Goal: Transaction & Acquisition: Subscribe to service/newsletter

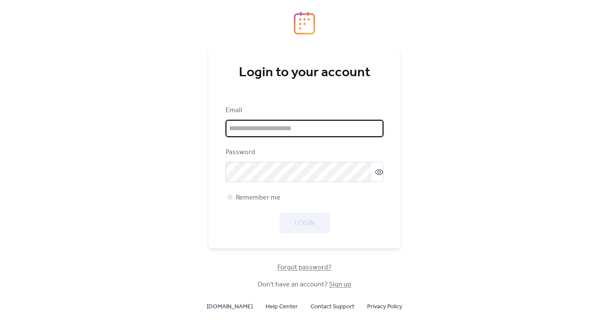
type input "**********"
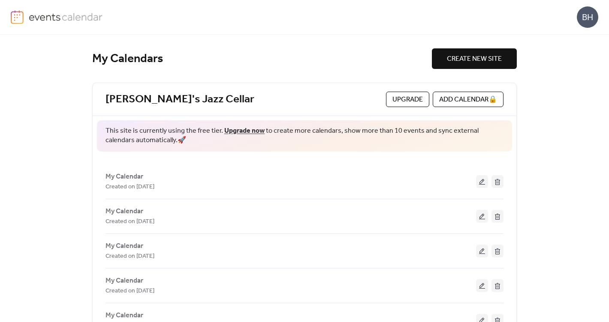
click at [404, 99] on span "Upgrade" at bounding box center [407, 100] width 30 height 10
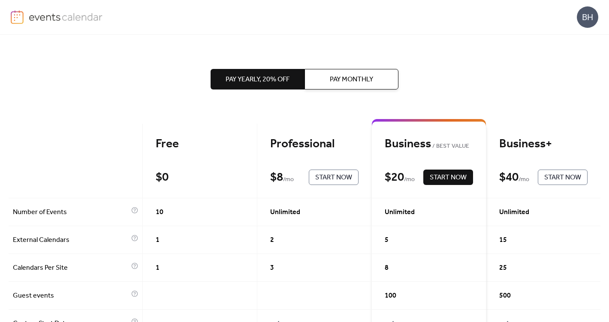
click at [444, 180] on span "Start Now" at bounding box center [447, 178] width 37 height 10
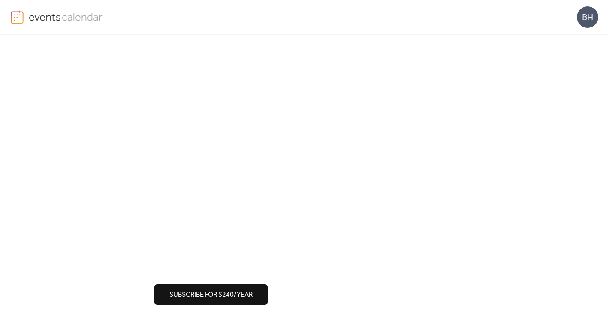
scroll to position [50, 0]
click at [202, 294] on span "Subscribe for $240/year" at bounding box center [210, 295] width 83 height 10
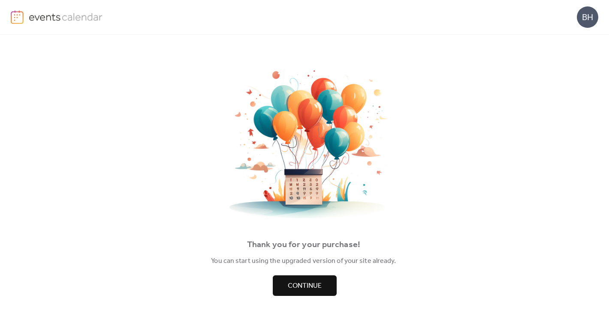
click at [292, 293] on button "Continue" at bounding box center [305, 286] width 64 height 21
